Goal: Task Accomplishment & Management: Manage account settings

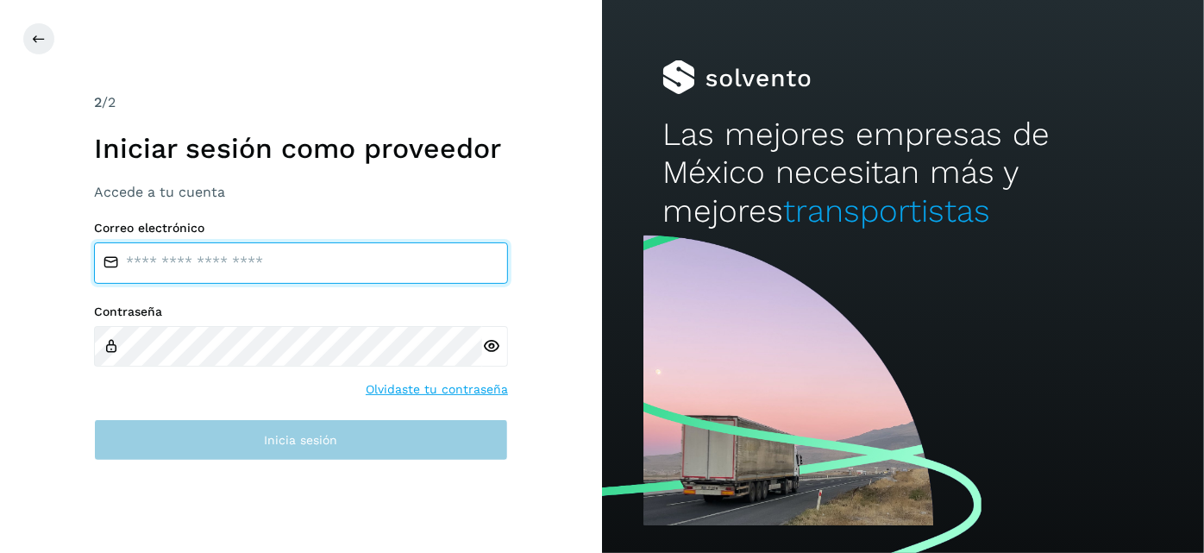
type input "**********"
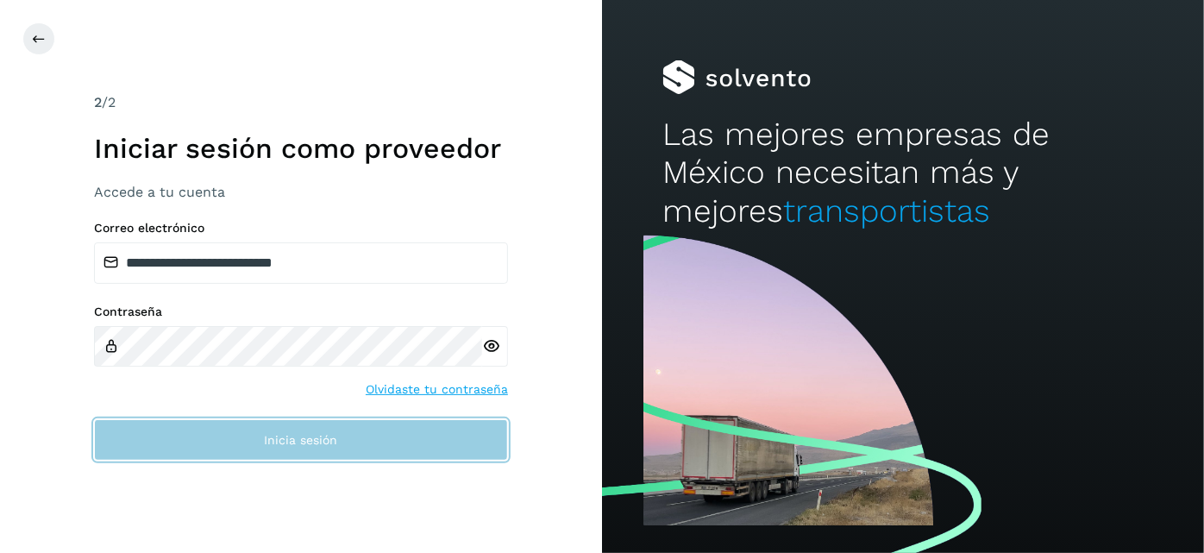
click at [324, 443] on span "Inicia sesión" at bounding box center [301, 440] width 73 height 12
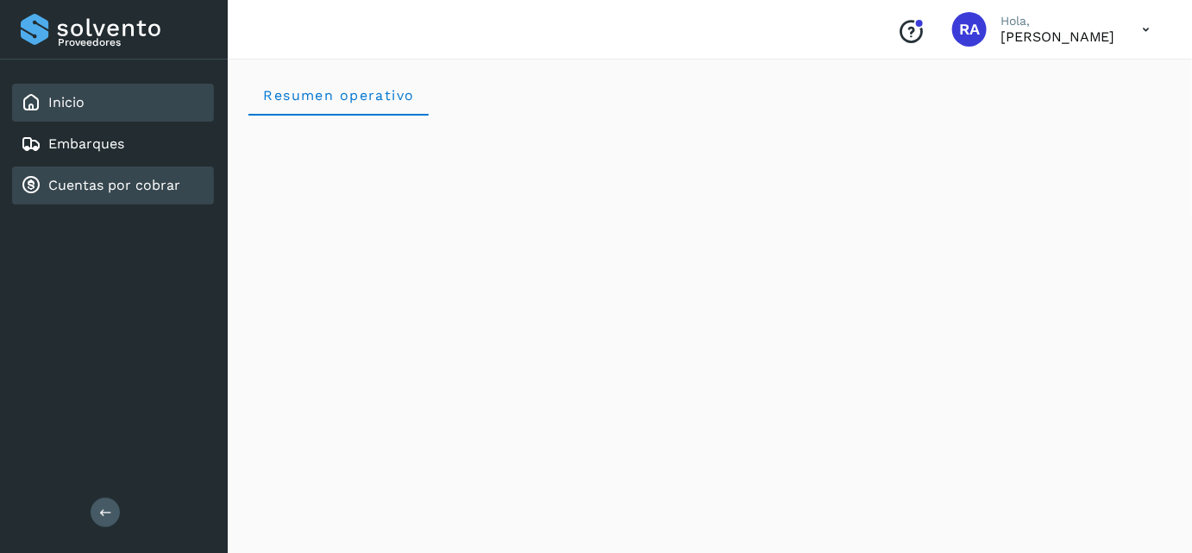
click at [110, 188] on link "Cuentas por cobrar" at bounding box center [114, 185] width 132 height 16
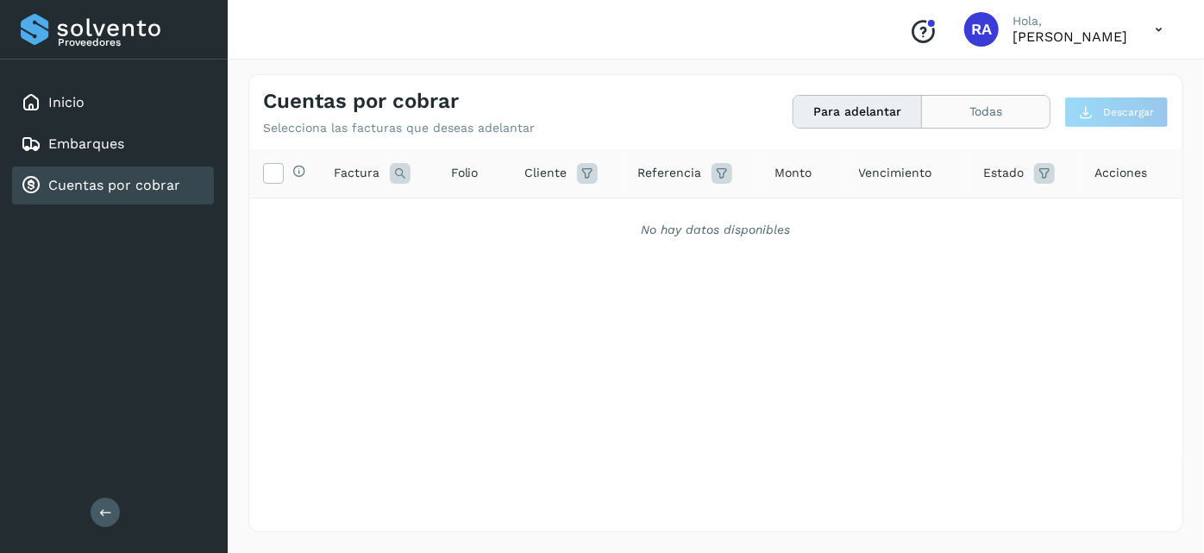
click at [987, 121] on button "Todas" at bounding box center [986, 112] width 128 height 32
